Goal: Find specific page/section: Find specific page/section

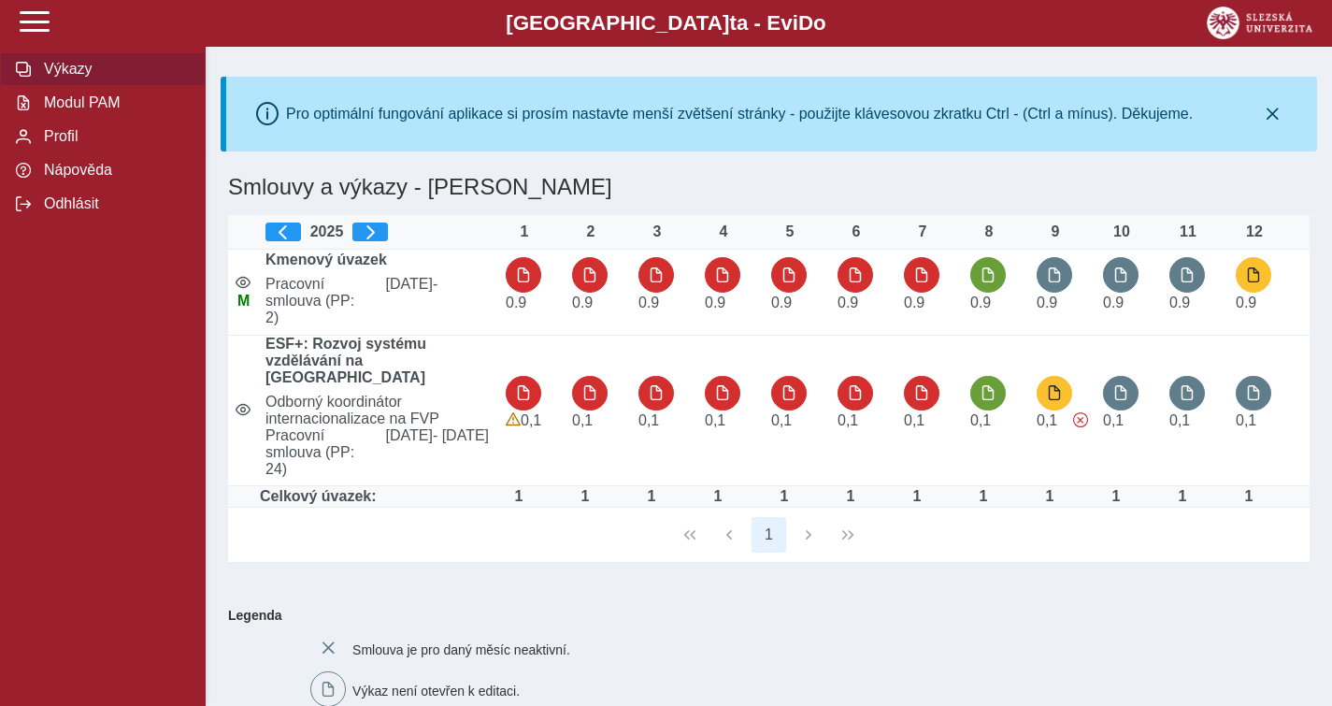
click at [96, 78] on span "Výkazy" at bounding box center [113, 69] width 151 height 17
click at [97, 111] on span "Modul PAM" at bounding box center [113, 102] width 151 height 17
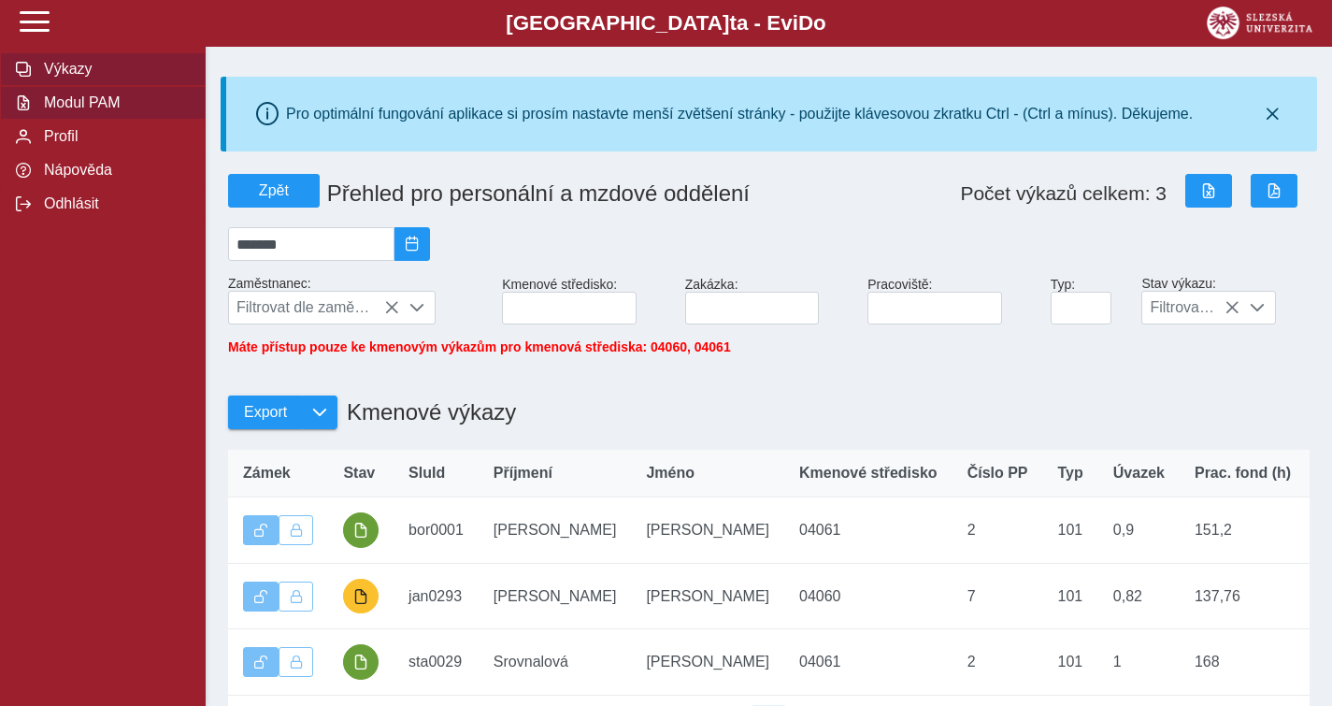
click at [57, 72] on span "Výkazy" at bounding box center [113, 69] width 151 height 17
